Goal: Task Accomplishment & Management: Use online tool/utility

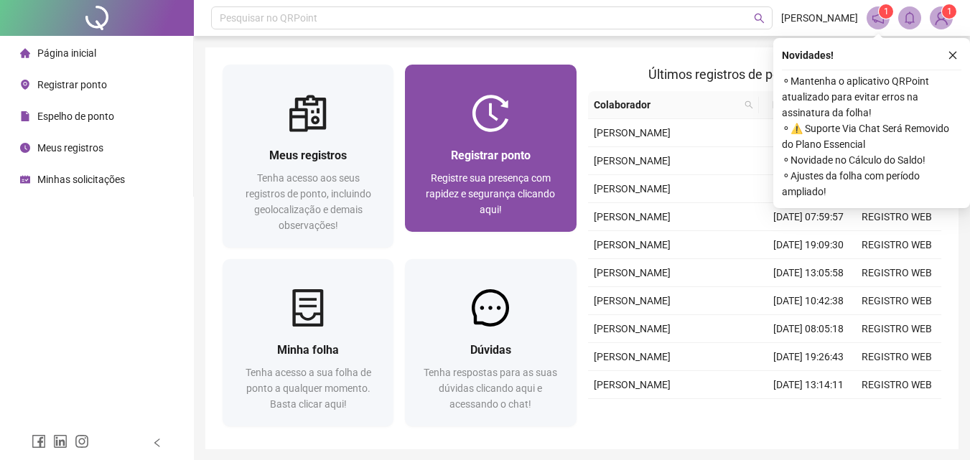
click at [503, 152] on span "Registrar ponto" at bounding box center [491, 156] width 80 height 14
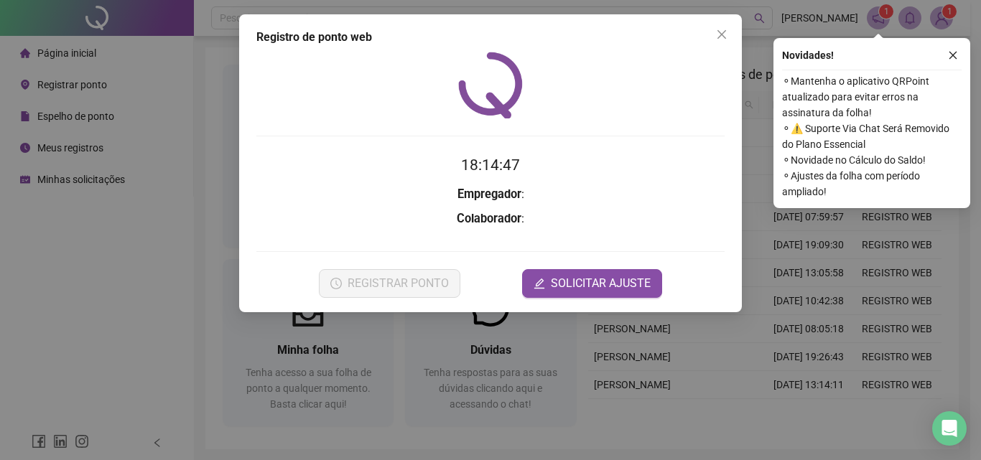
click at [723, 32] on icon "close" at bounding box center [721, 34] width 11 height 11
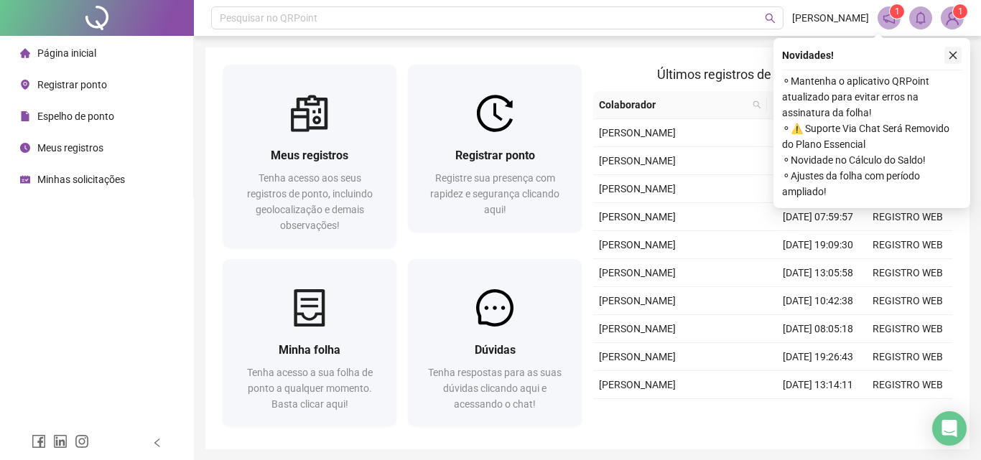
click at [955, 51] on icon "close" at bounding box center [953, 55] width 10 height 10
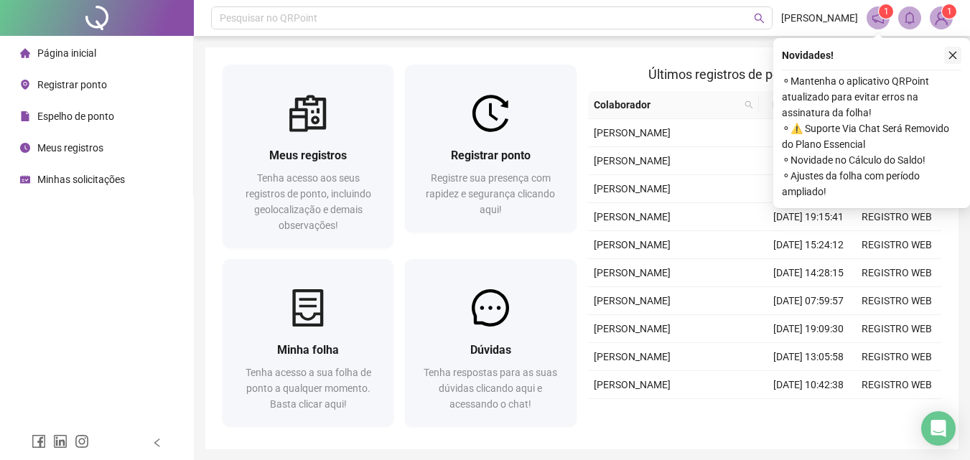
click at [953, 56] on icon "close" at bounding box center [954, 56] width 8 height 8
